Goal: Task Accomplishment & Management: Manage account settings

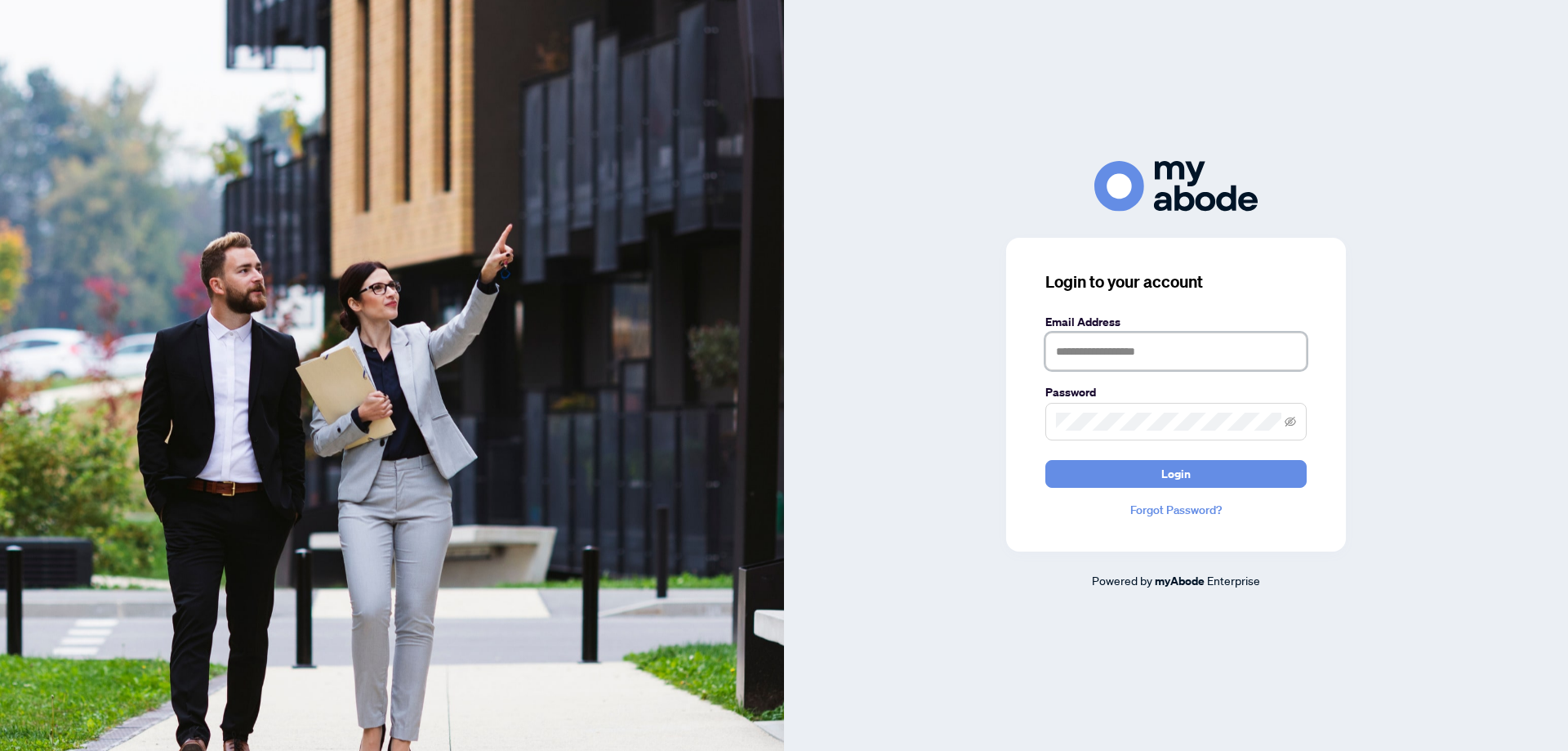
click at [1146, 350] on input "text" at bounding box center [1176, 351] width 261 height 37
type input "**********"
click at [1046, 460] on button "Login" at bounding box center [1176, 473] width 261 height 28
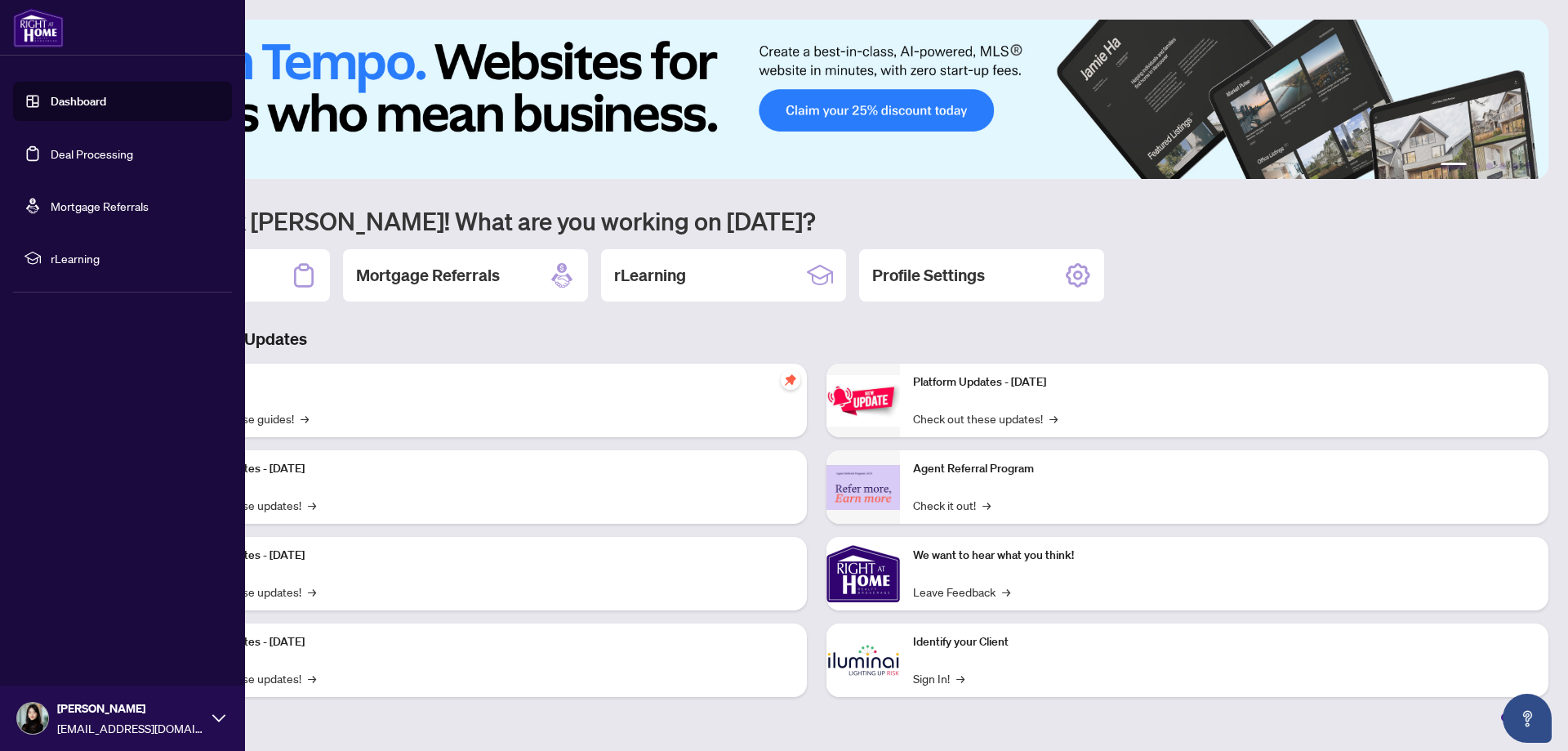
click at [26, 713] on img at bounding box center [33, 718] width 31 height 31
drag, startPoint x: 96, startPoint y: 538, endPoint x: 116, endPoint y: 399, distance: 140.4
click at [101, 541] on div "Dashboard Deal Processing Mortgage Referrals rLearning Yoonyoung Choi Realgrace…" at bounding box center [122, 376] width 245 height 751
